Goal: Manage account settings

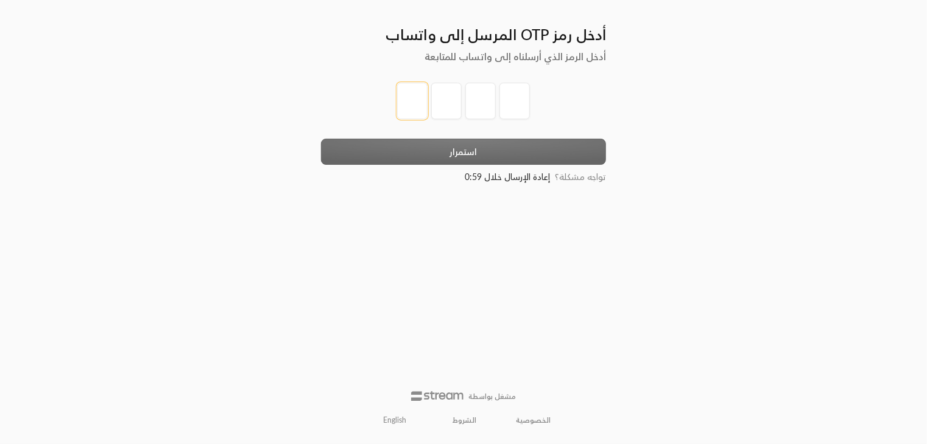
click at [410, 101] on input "tel" at bounding box center [412, 101] width 30 height 37
click at [412, 96] on input "tel" at bounding box center [412, 101] width 30 height 37
type input "1"
type input "2"
type input "3"
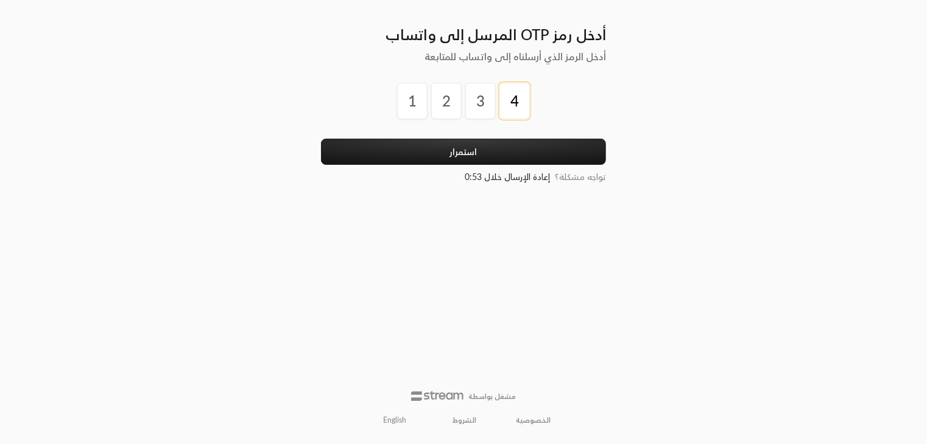
type input "4"
click at [321, 139] on button "استمرار" at bounding box center [463, 152] width 285 height 26
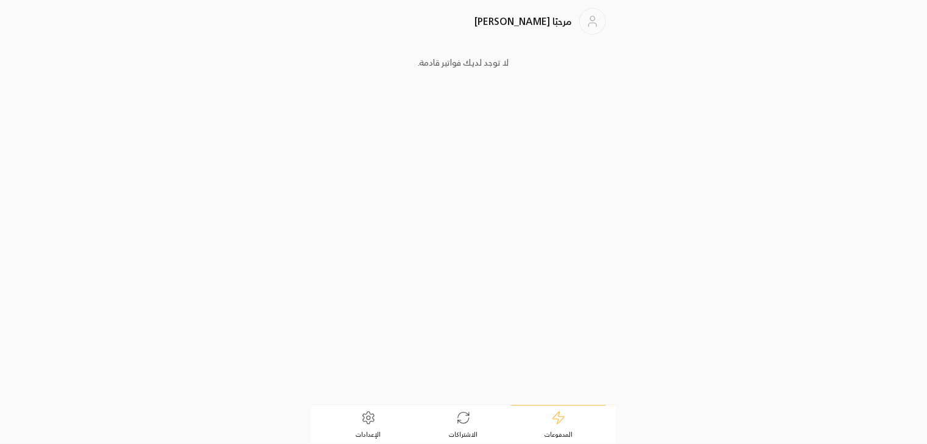
click at [368, 425] on link "الإعدادات" at bounding box center [368, 425] width 95 height 38
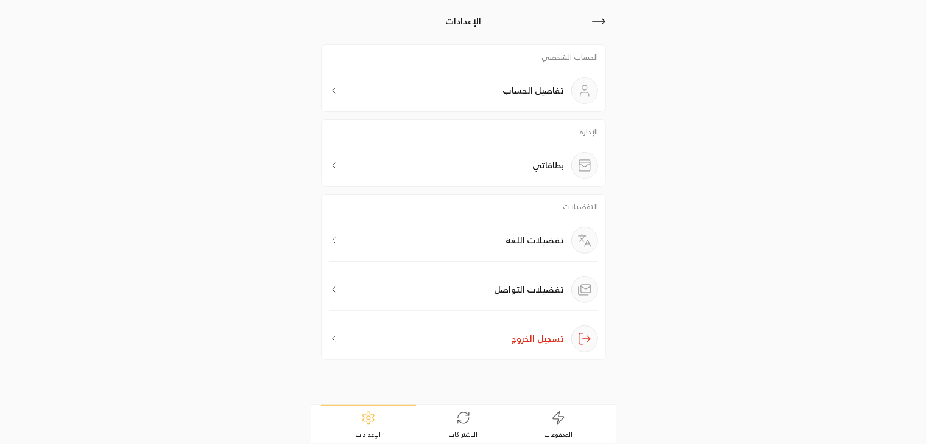
click at [413, 95] on div "تفاصيل الحساب" at bounding box center [463, 90] width 269 height 27
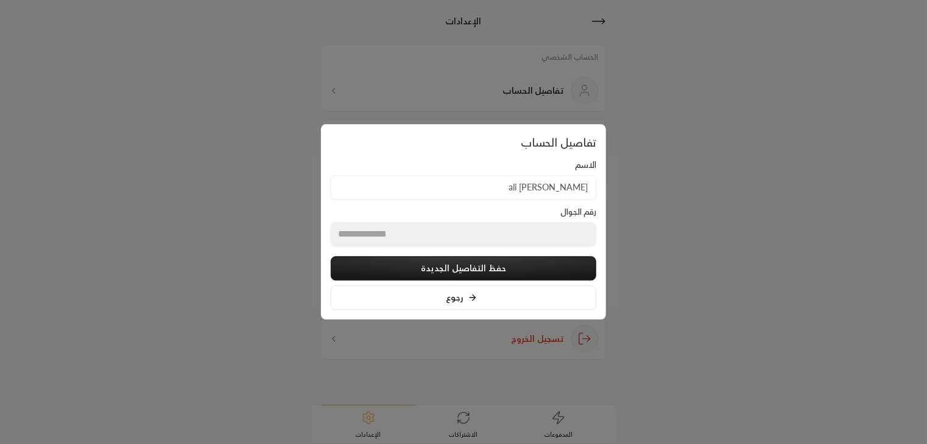
click at [462, 196] on input "Rashad Mudhsh ali" at bounding box center [463, 187] width 265 height 25
type input "l"
type input "[PERSON_NAME]"
click at [448, 268] on button "حفظ التفاصيل الجديدة" at bounding box center [463, 269] width 265 height 24
